Goal: Book appointment/travel/reservation

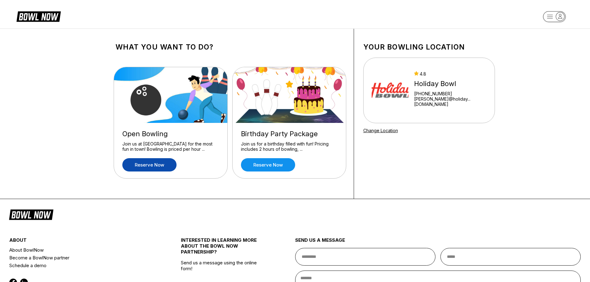
click at [166, 164] on link "Reserve now" at bounding box center [149, 164] width 54 height 13
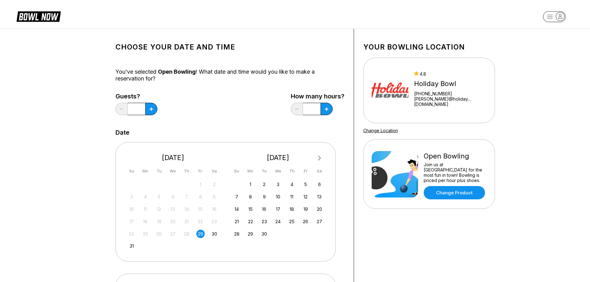
click at [200, 233] on div "29" at bounding box center [200, 234] width 8 height 8
click at [153, 111] on button at bounding box center [151, 109] width 12 height 12
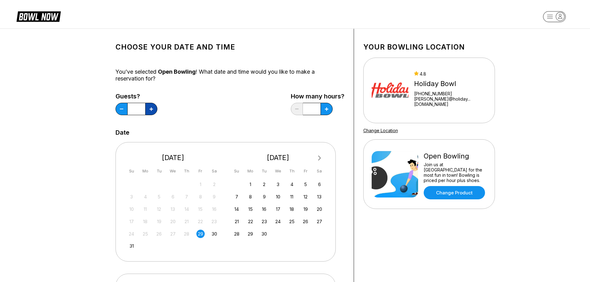
type input "*"
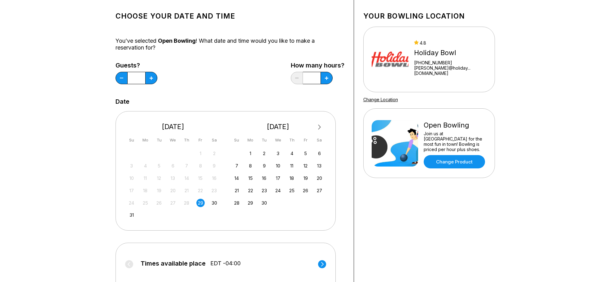
scroll to position [62, 0]
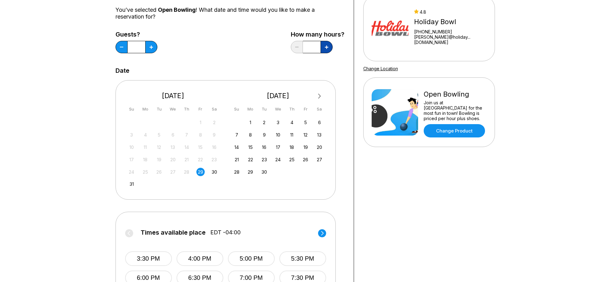
click at [153, 47] on icon at bounding box center [151, 47] width 3 height 3
type input "***"
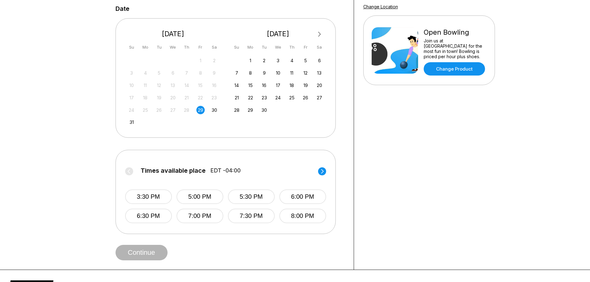
scroll to position [186, 0]
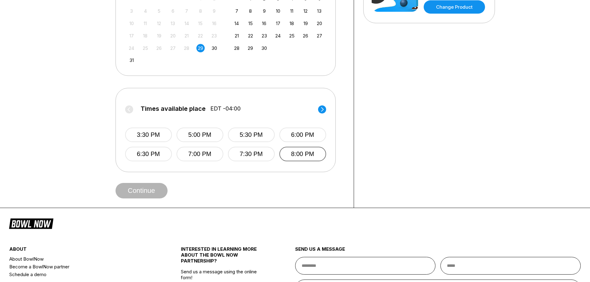
click at [304, 153] on button "8:00 PM" at bounding box center [302, 154] width 47 height 15
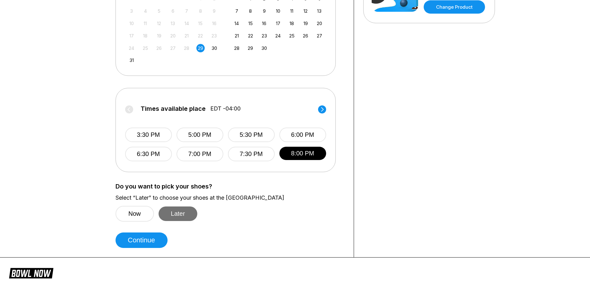
click at [176, 216] on button "Later" at bounding box center [178, 214] width 39 height 15
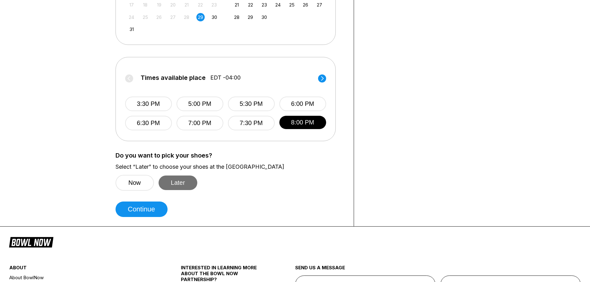
click at [180, 183] on button "Later" at bounding box center [178, 183] width 39 height 15
click at [159, 209] on button "Continue" at bounding box center [142, 209] width 52 height 15
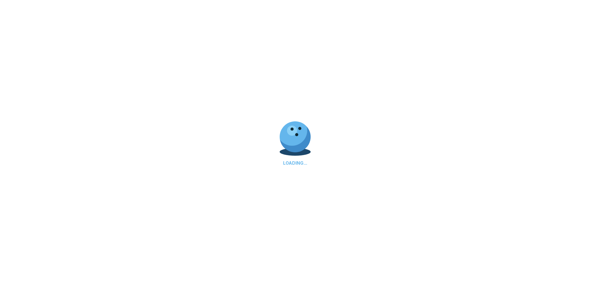
scroll to position [0, 0]
select select "**"
